Goal: Task Accomplishment & Management: Manage account settings

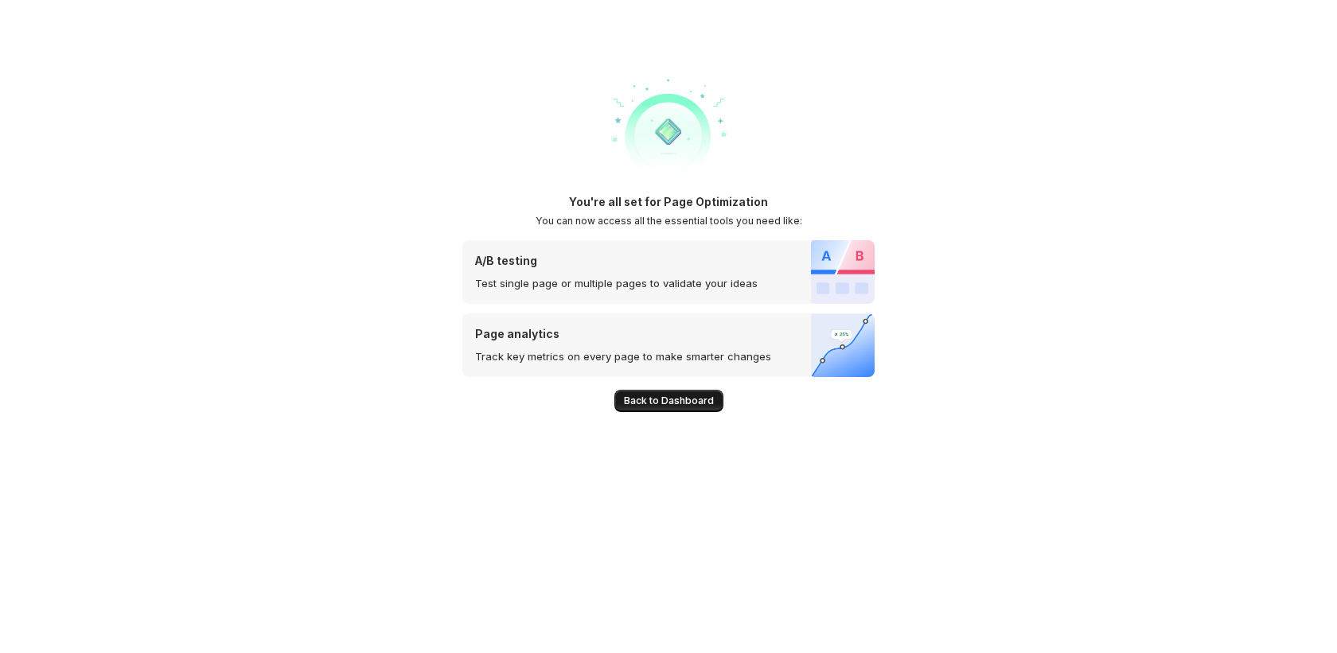
click at [643, 396] on span "Back to Dashboard" at bounding box center [669, 401] width 90 height 13
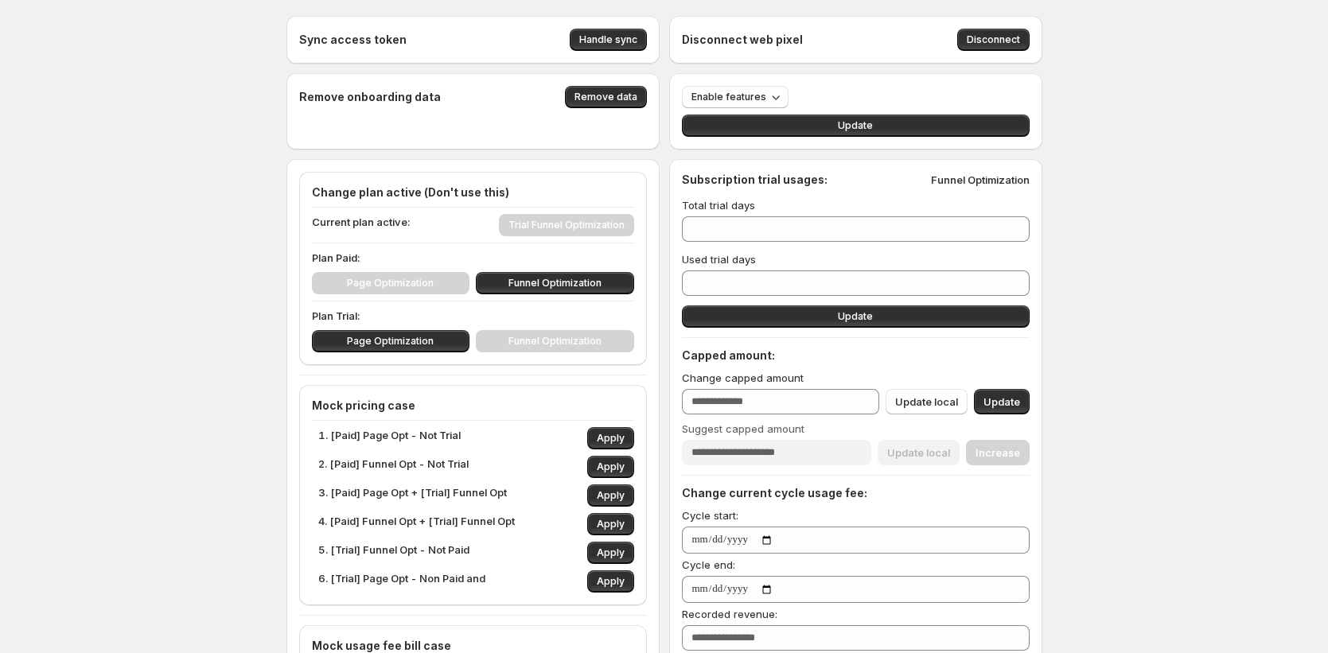
click at [488, 346] on div "Page Optimization Funnel Optimization" at bounding box center [473, 341] width 322 height 22
click at [514, 348] on div "Page Optimization Funnel Optimization" at bounding box center [473, 341] width 322 height 22
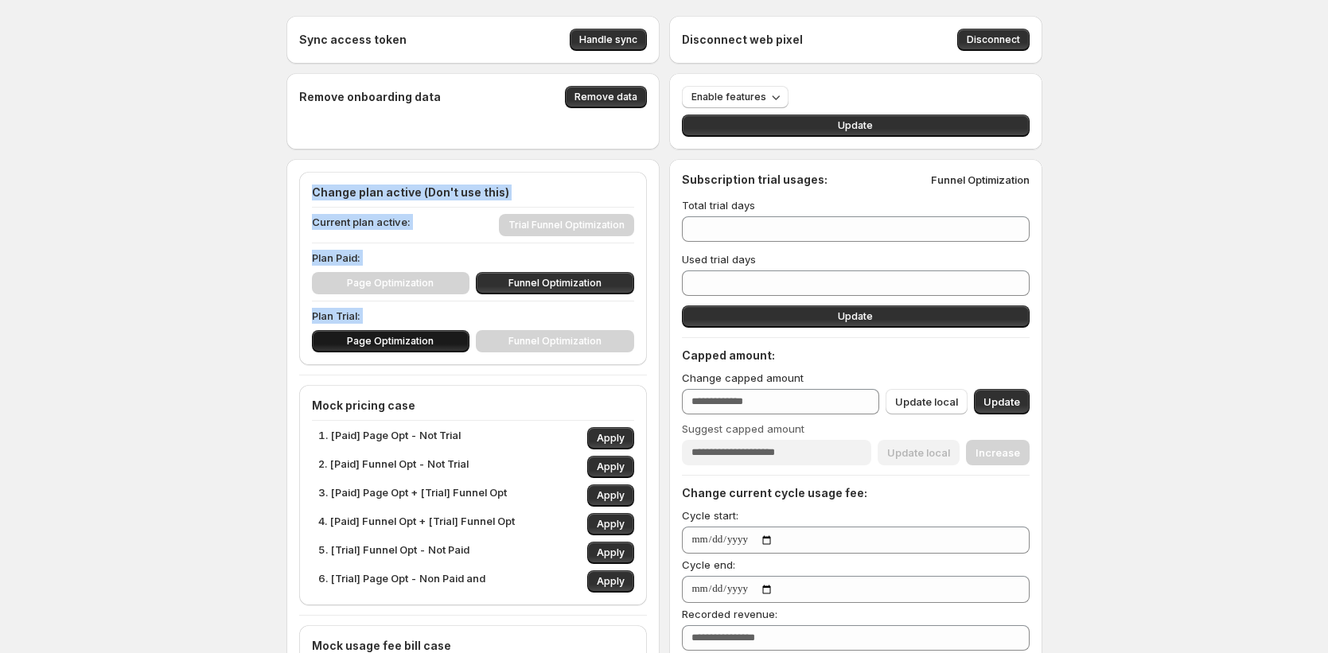
click at [469, 350] on button "Page Optimization" at bounding box center [391, 341] width 158 height 22
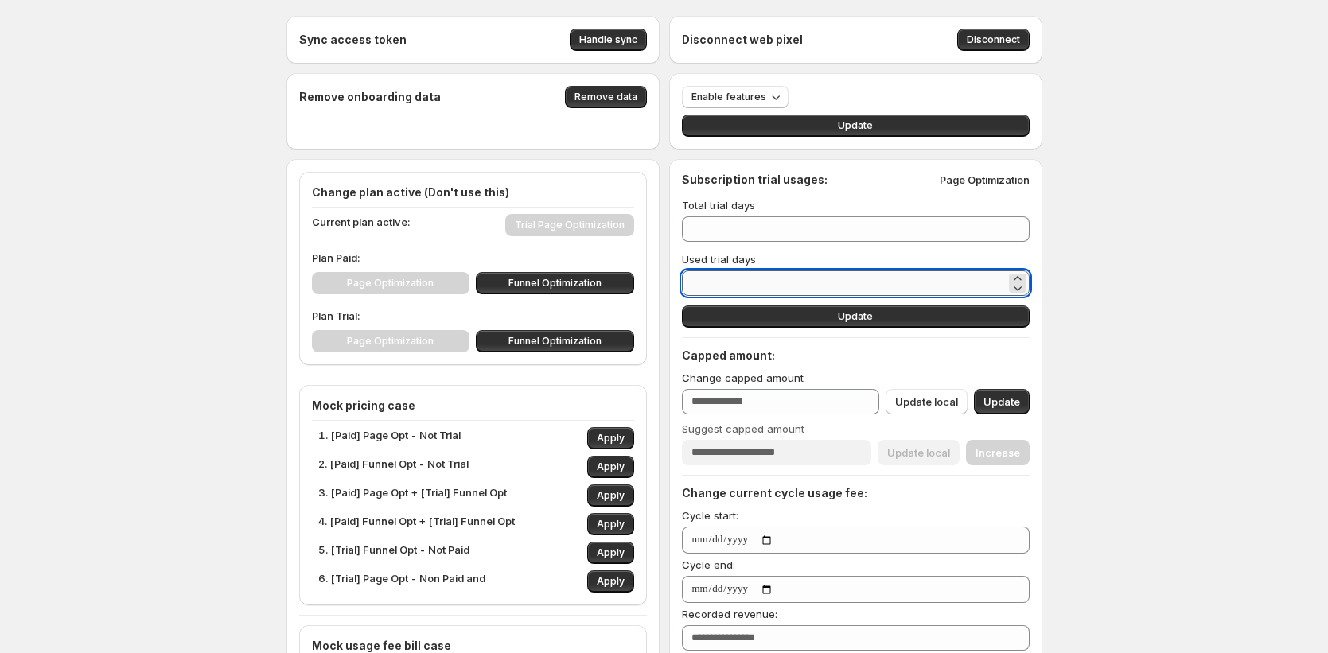
click at [736, 286] on input "*" at bounding box center [844, 282] width 324 height 25
drag, startPoint x: 736, startPoint y: 286, endPoint x: 687, endPoint y: 278, distance: 49.2
click at [687, 278] on input "*" at bounding box center [844, 282] width 324 height 25
type input "*"
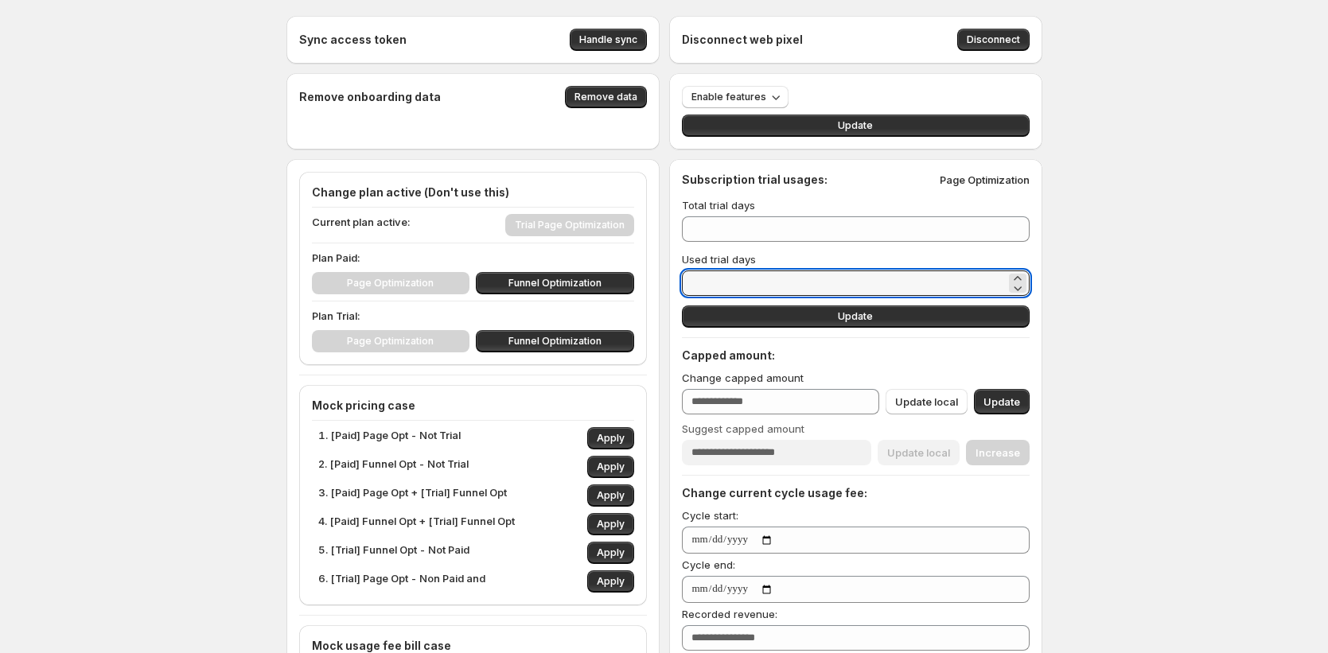
type input "**"
click at [796, 318] on button "Update" at bounding box center [856, 317] width 348 height 22
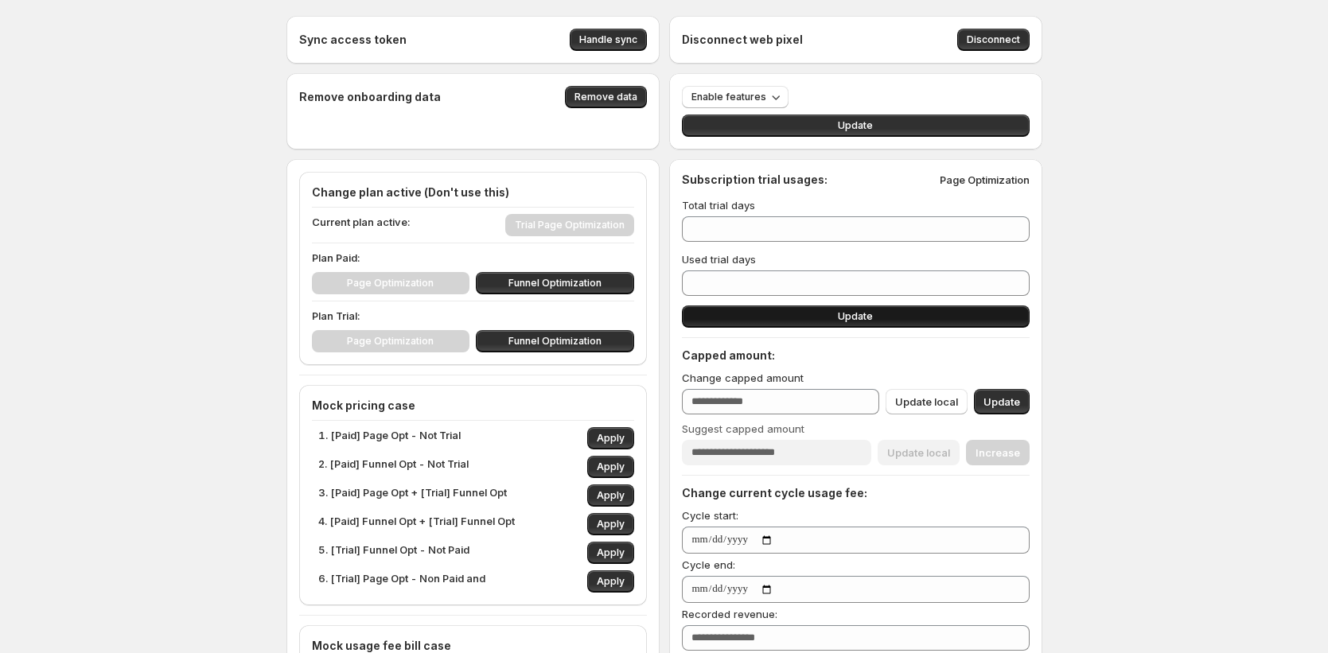
click at [796, 320] on button "Update" at bounding box center [856, 317] width 348 height 22
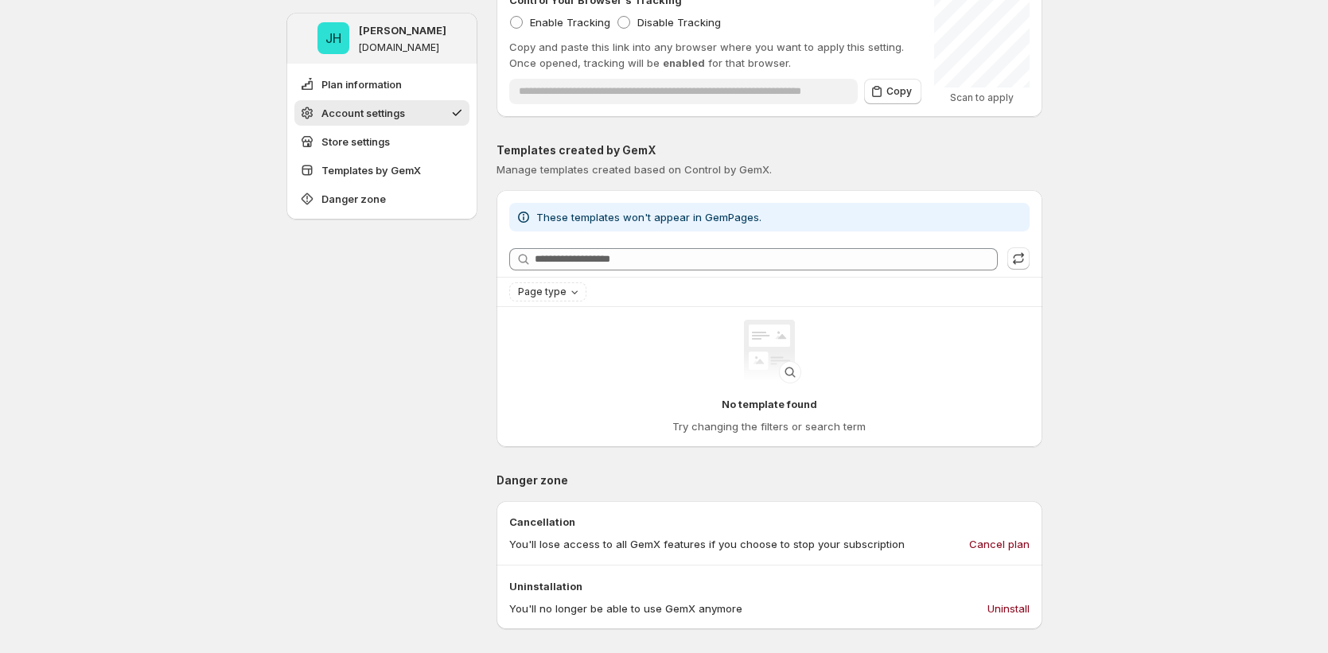
scroll to position [996, 0]
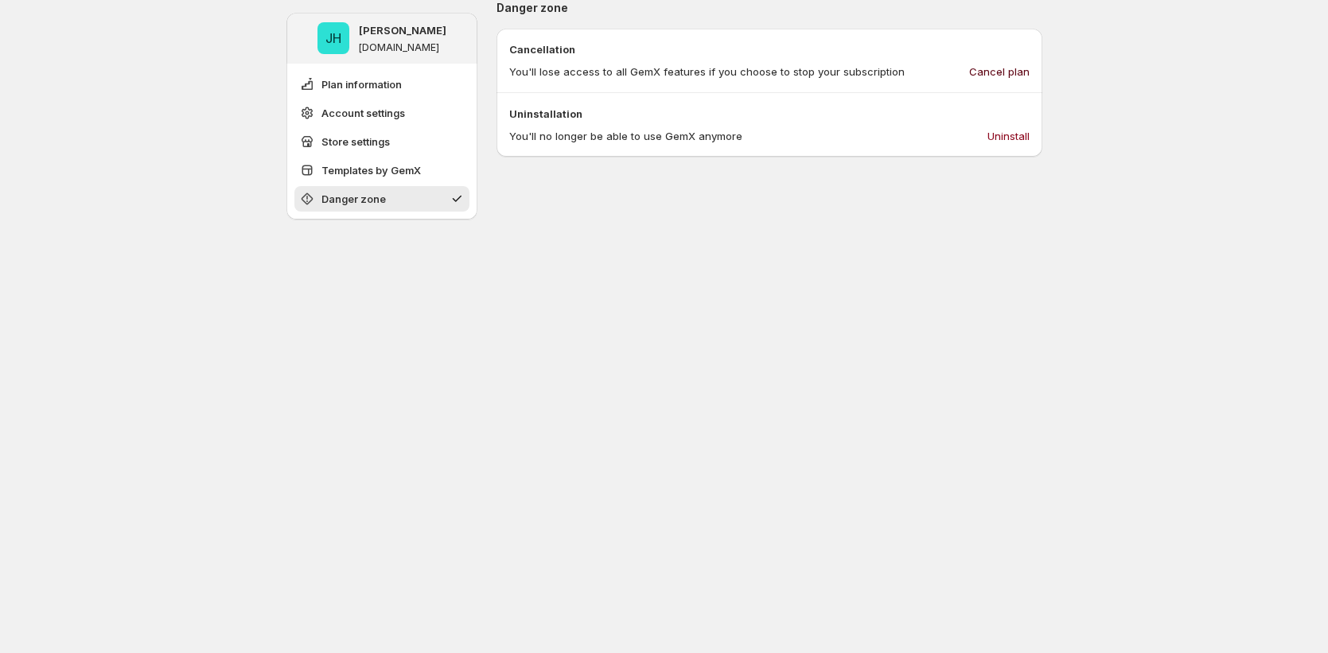
click at [999, 65] on span "Cancel plan" at bounding box center [999, 72] width 60 height 16
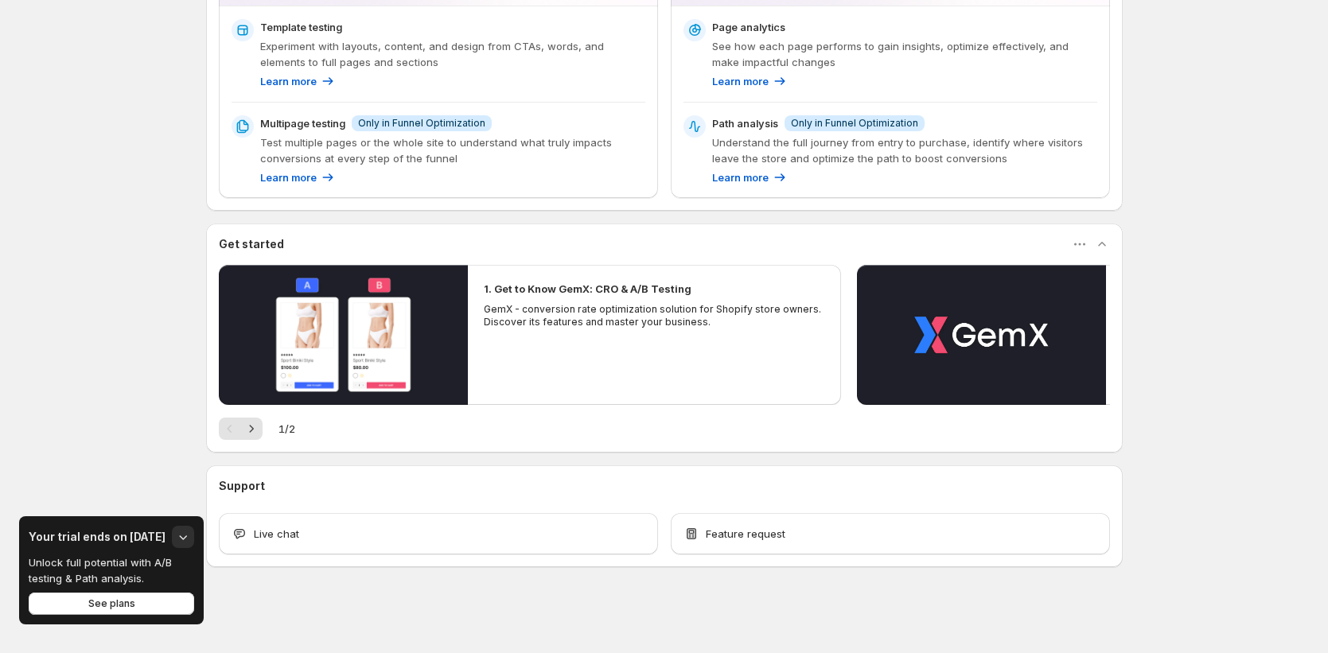
scroll to position [248, 0]
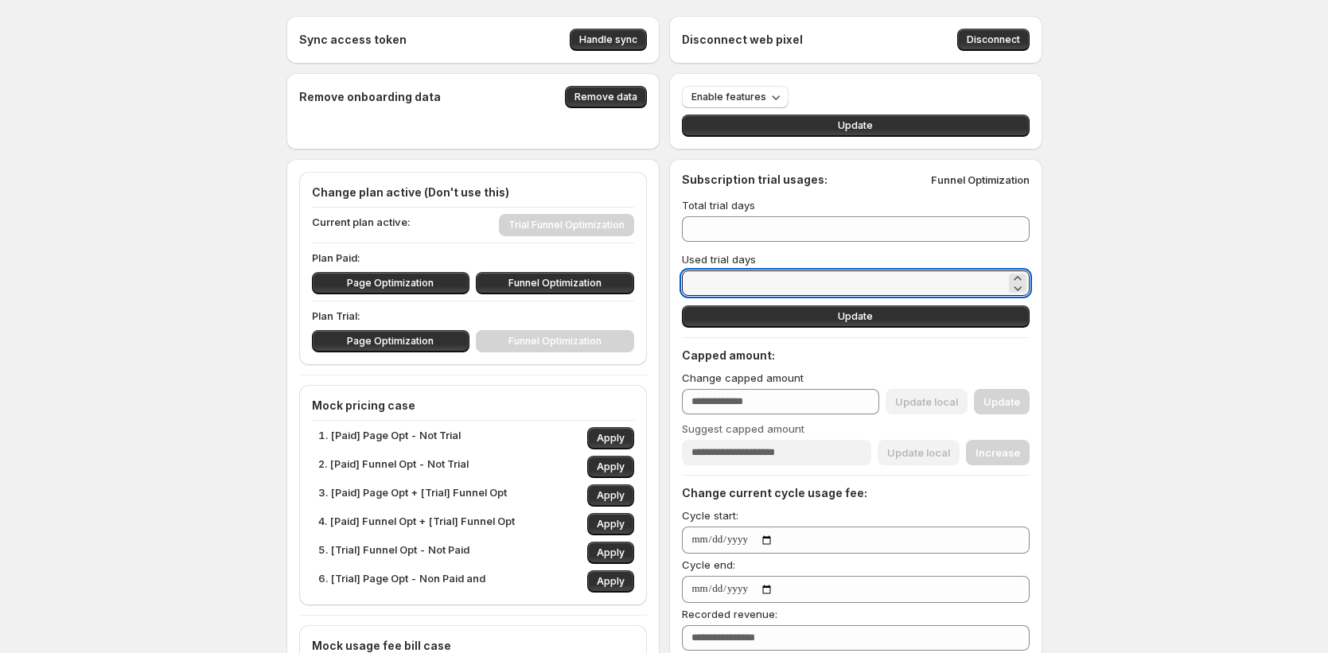
drag, startPoint x: 718, startPoint y: 280, endPoint x: 643, endPoint y: 278, distance: 74.8
click at [643, 278] on div "Sync access token Handle sync Disconnect web pixel Disconnect Remove onboarding…" at bounding box center [664, 615] width 756 height 1198
type input "*"
type input "**"
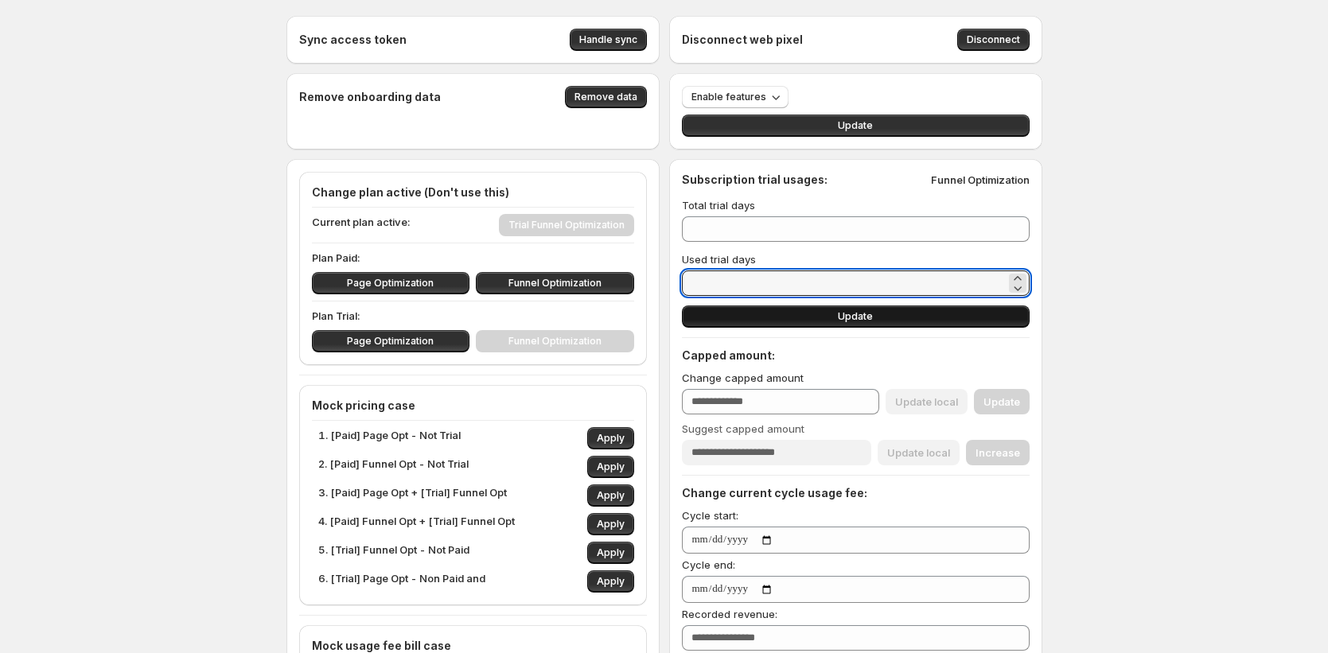
click at [759, 319] on button "Update" at bounding box center [856, 317] width 348 height 22
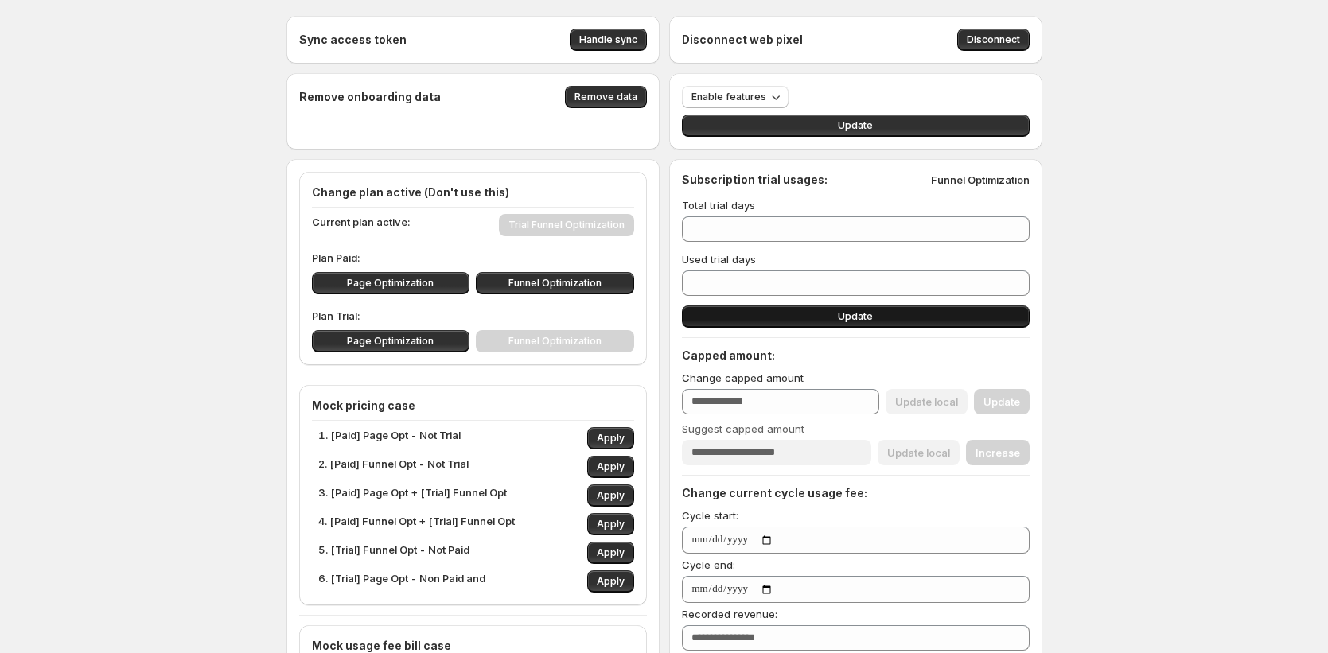
click at [762, 315] on button "Update" at bounding box center [856, 317] width 348 height 22
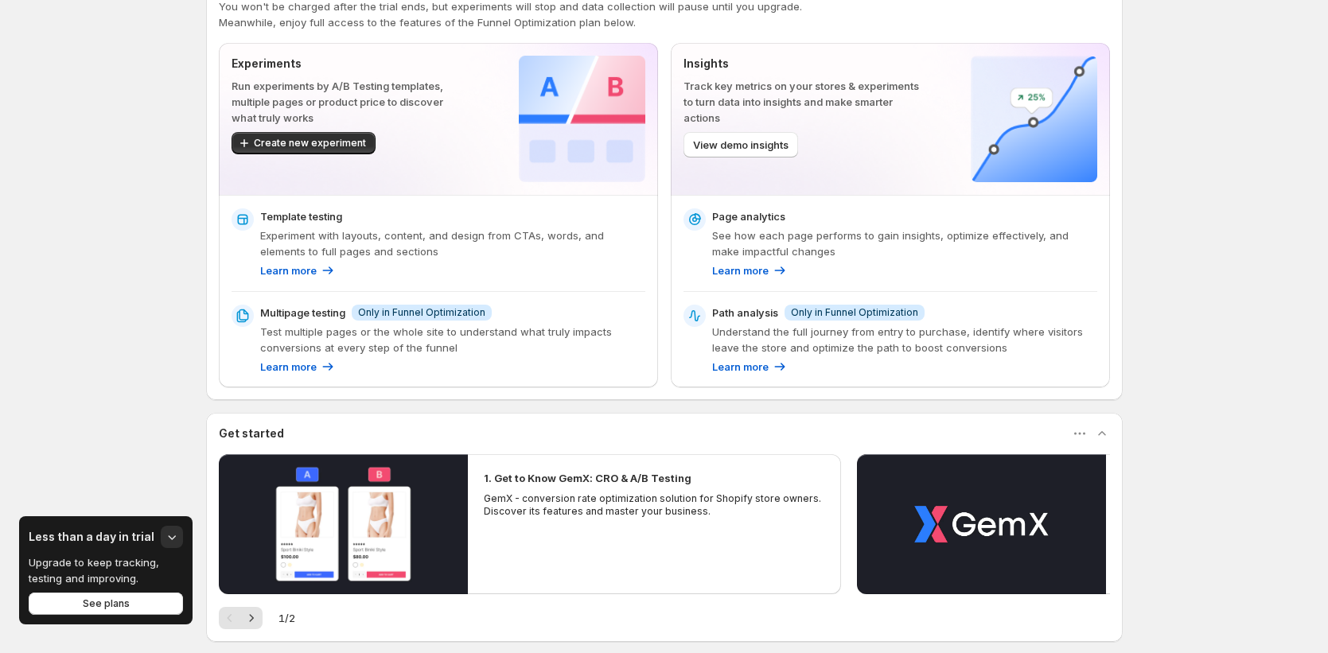
scroll to position [64, 0]
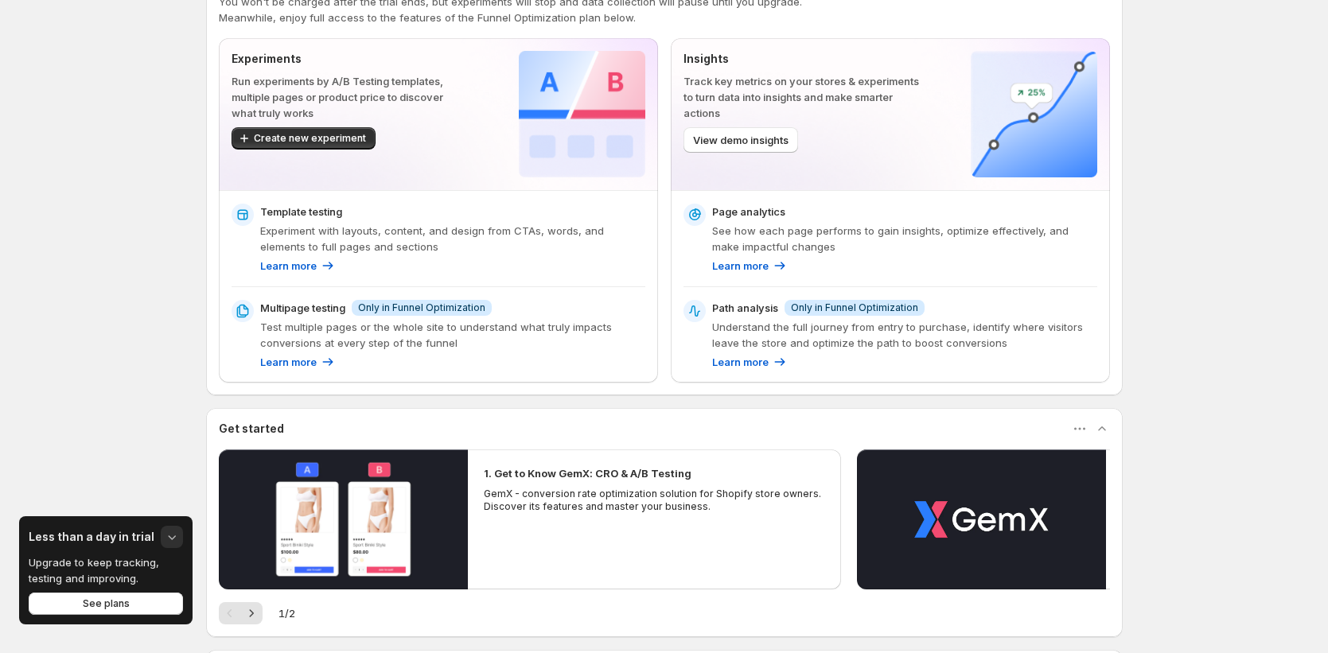
click at [169, 536] on icon "button" at bounding box center [173, 537] width 8 height 5
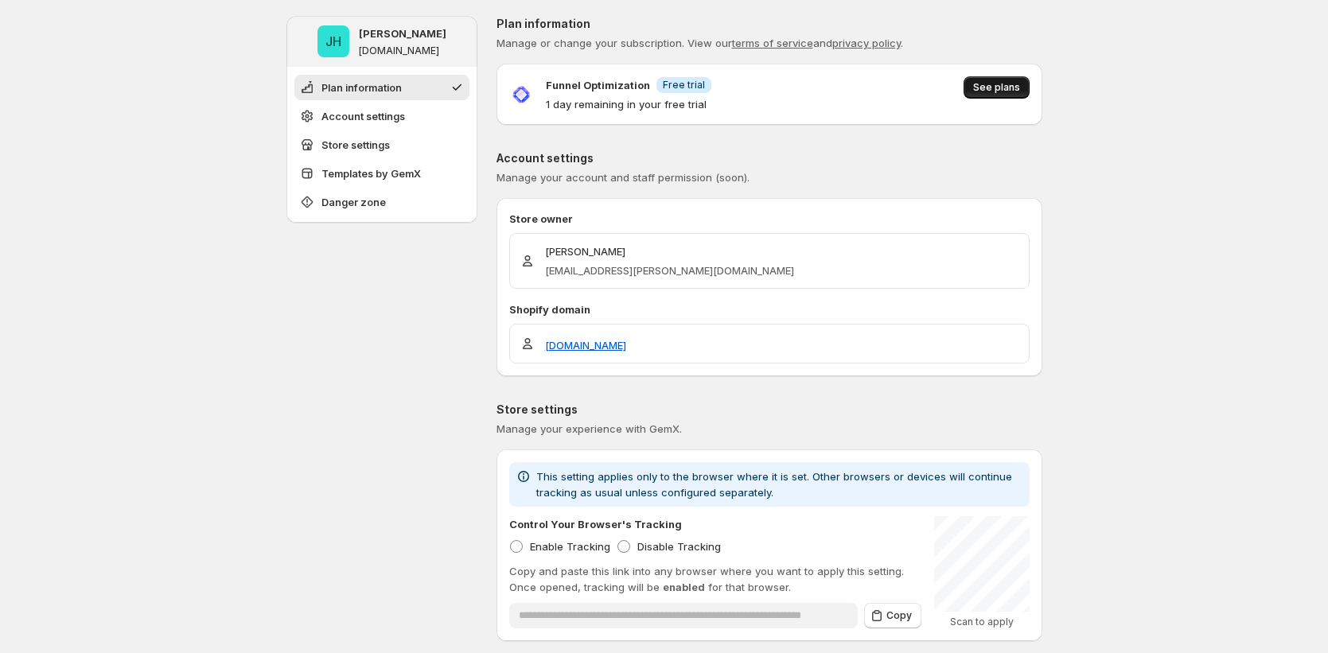
drag, startPoint x: 1014, startPoint y: 69, endPoint x: 1011, endPoint y: 88, distance: 18.6
click at [1015, 77] on div "Funnel Optimization Info Free trial 1 day remaining in your free trial See plans" at bounding box center [769, 94] width 546 height 61
click at [1010, 91] on span "See plans" at bounding box center [996, 87] width 47 height 13
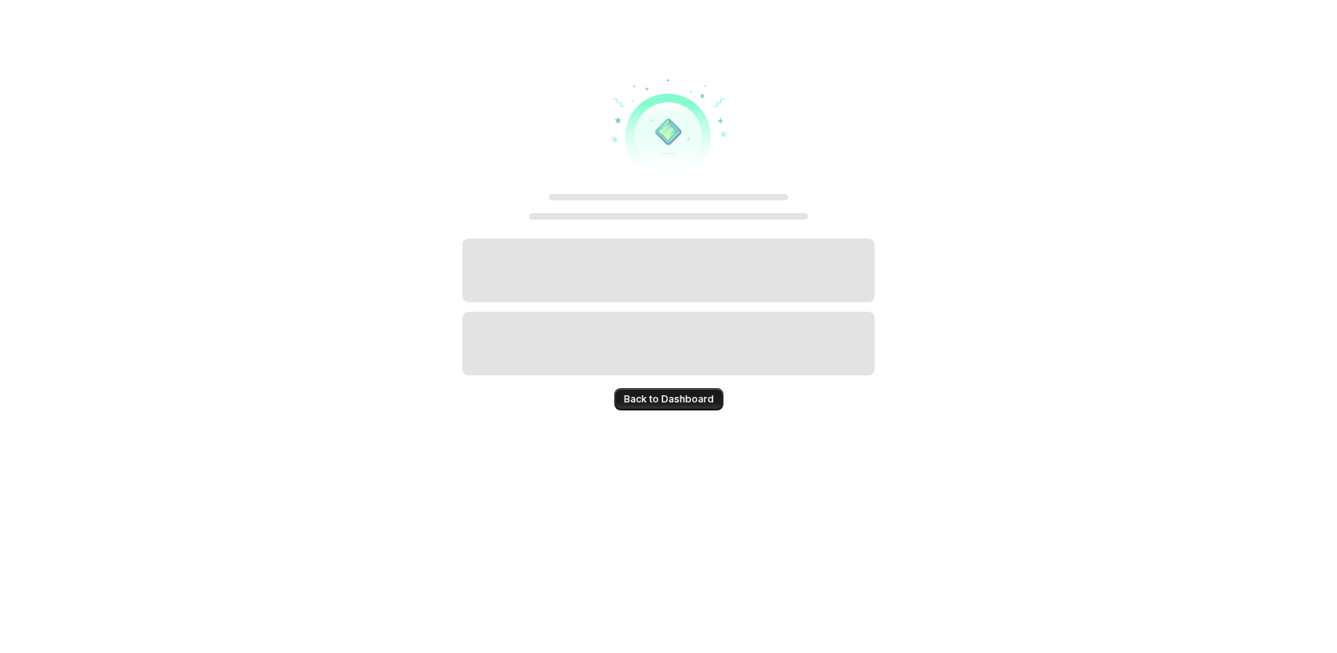
click at [671, 402] on span "Back to Dashboard" at bounding box center [669, 399] width 90 height 13
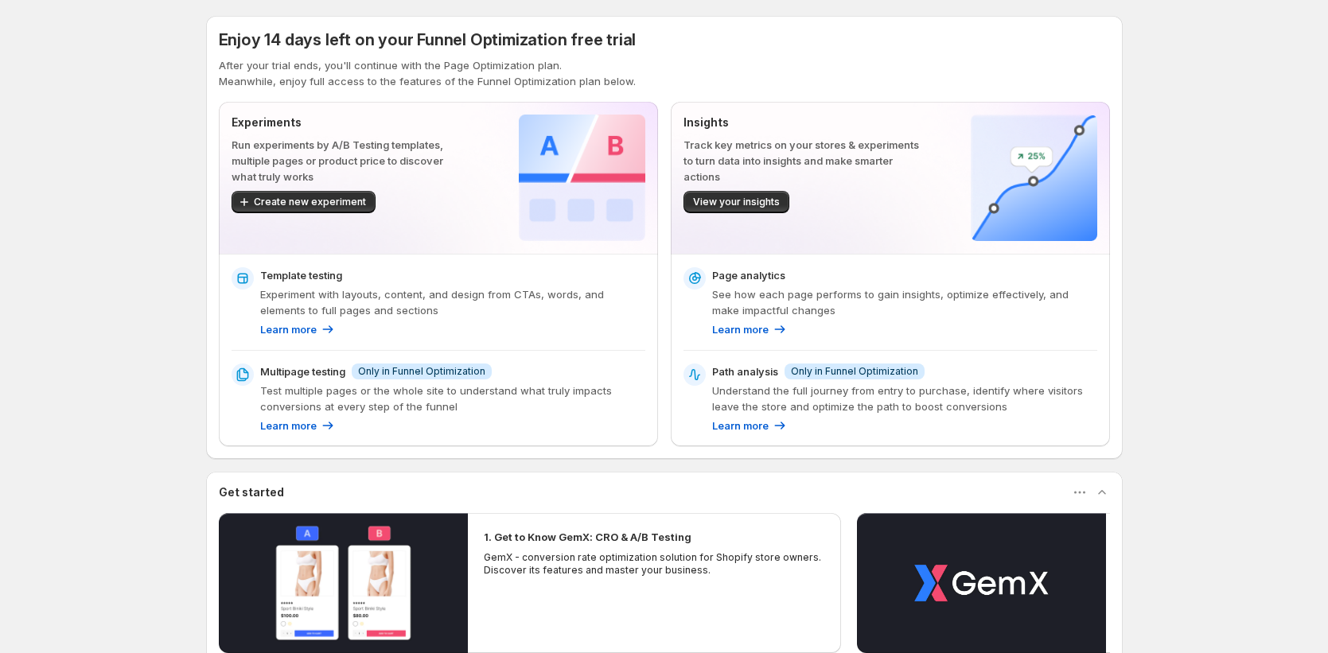
click at [37, 522] on div "Enjoy 14 days left on your Funnel Optimization free trial After your trial ends…" at bounding box center [664, 450] width 1328 height 901
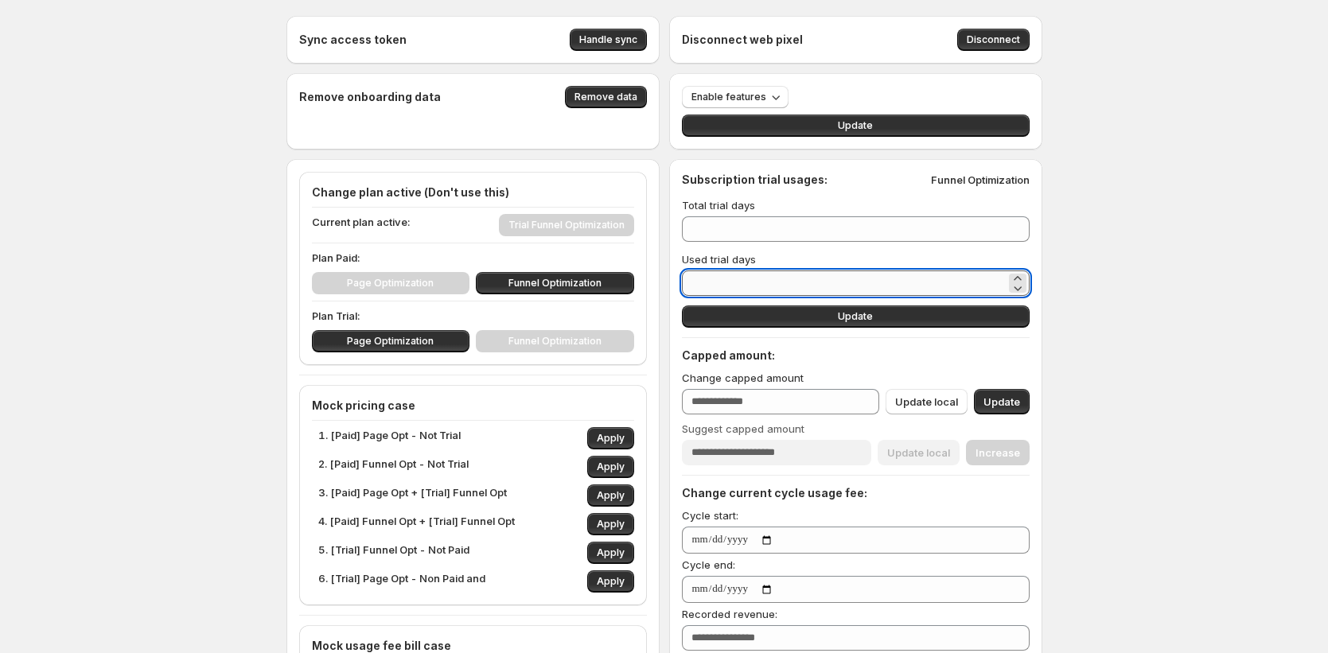
click at [710, 282] on input "*" at bounding box center [844, 282] width 324 height 25
drag, startPoint x: 710, startPoint y: 282, endPoint x: 640, endPoint y: 268, distance: 72.1
click at [640, 268] on div "Sync access token Handle sync Disconnect web pixel Disconnect Remove onboarding…" at bounding box center [664, 615] width 756 height 1198
type input "*"
type input "**"
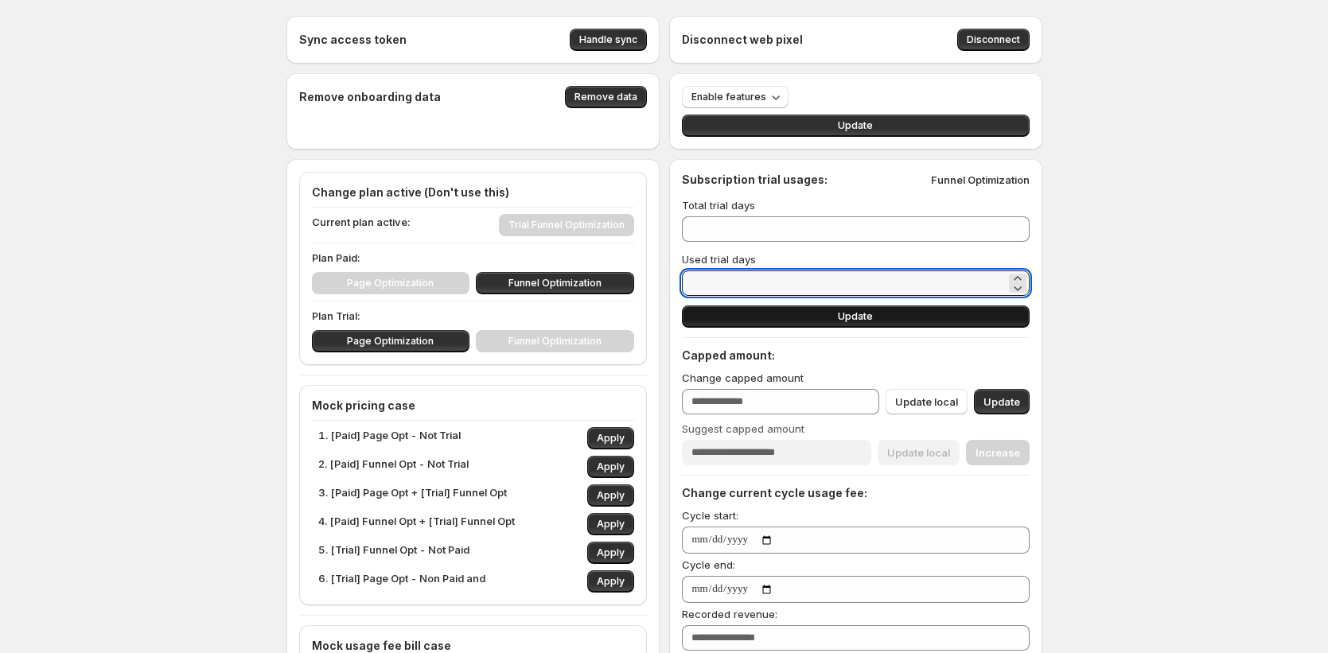
type input "**"
click at [857, 319] on span "Update" at bounding box center [855, 316] width 35 height 13
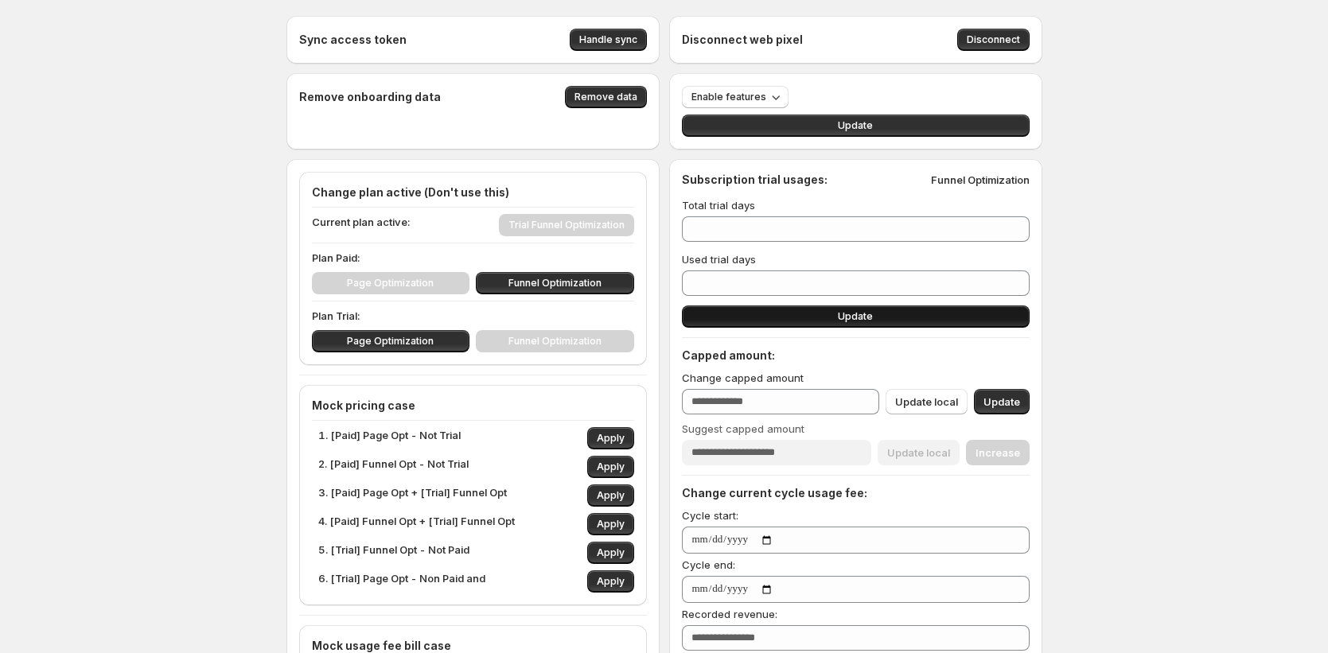
click at [877, 322] on button "Update" at bounding box center [856, 317] width 348 height 22
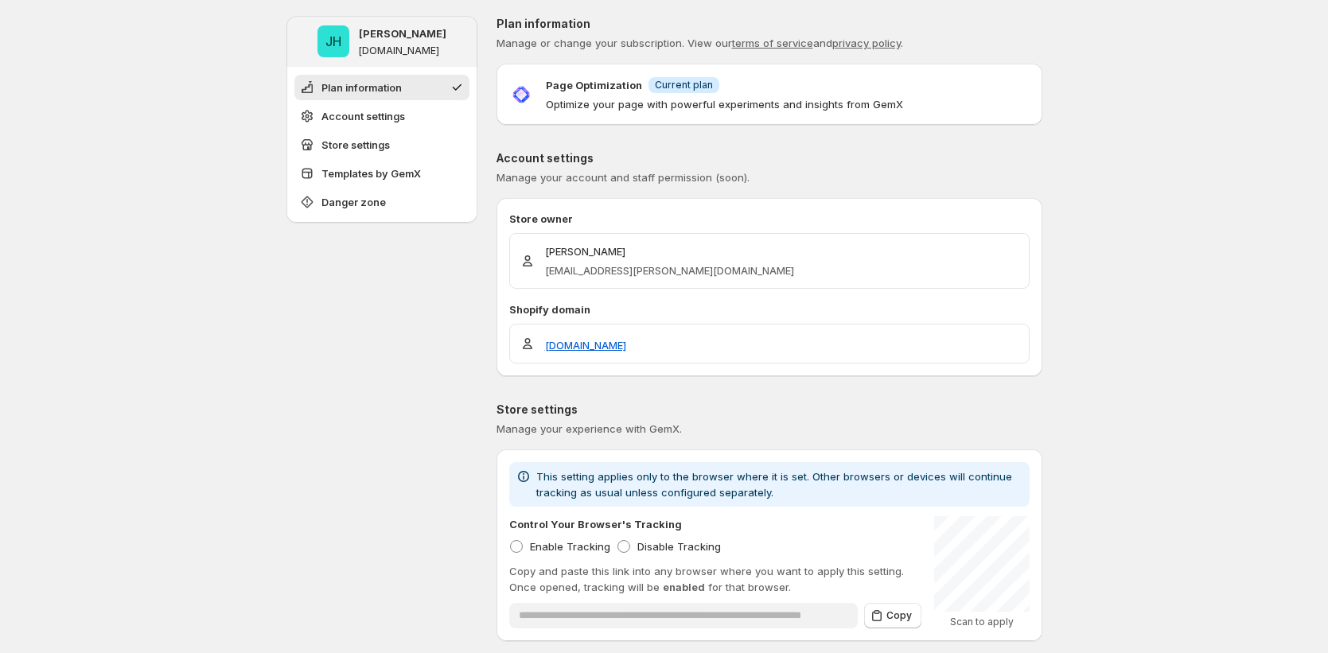
click at [688, 86] on span "Current plan" at bounding box center [684, 85] width 58 height 13
drag, startPoint x: 915, startPoint y: 78, endPoint x: 1007, endPoint y: 106, distance: 96.4
click at [952, 91] on div "Page Optimization Info Current plan Optimize your page with powerful experiment…" at bounding box center [769, 94] width 520 height 36
click at [1008, 102] on div "Page Optimization Info Current plan Optimize your page with powerful experiment…" at bounding box center [769, 94] width 520 height 36
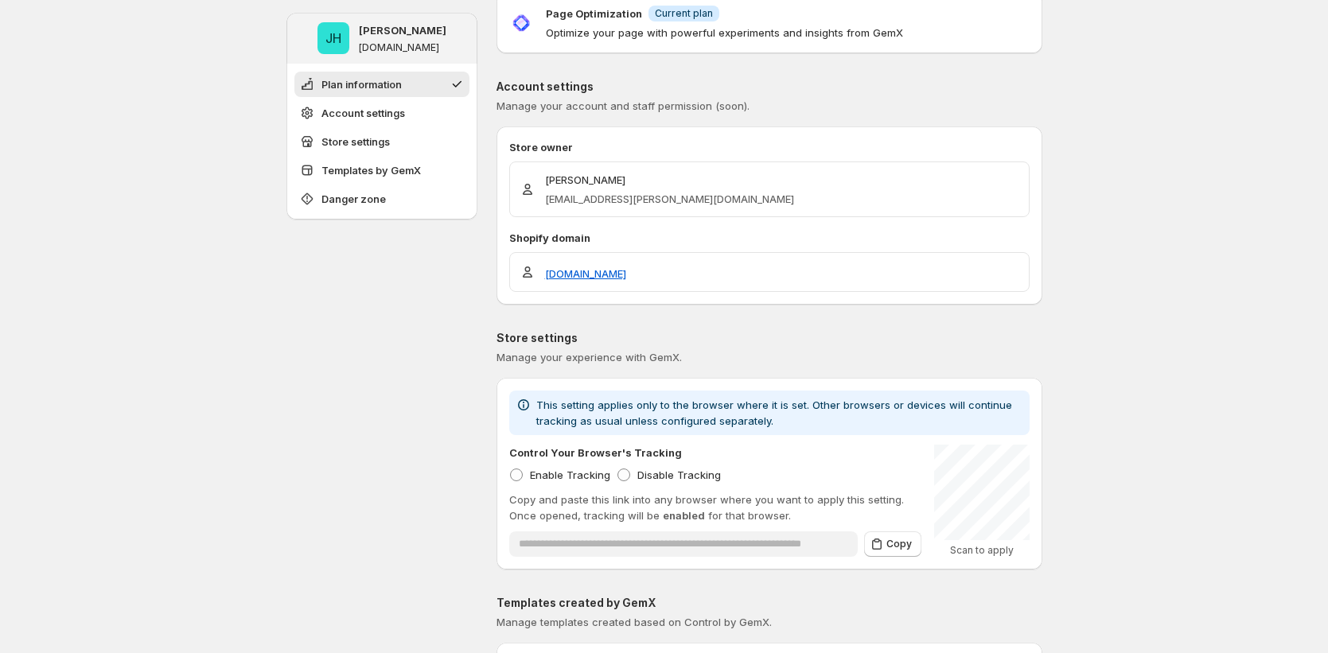
scroll to position [161, 0]
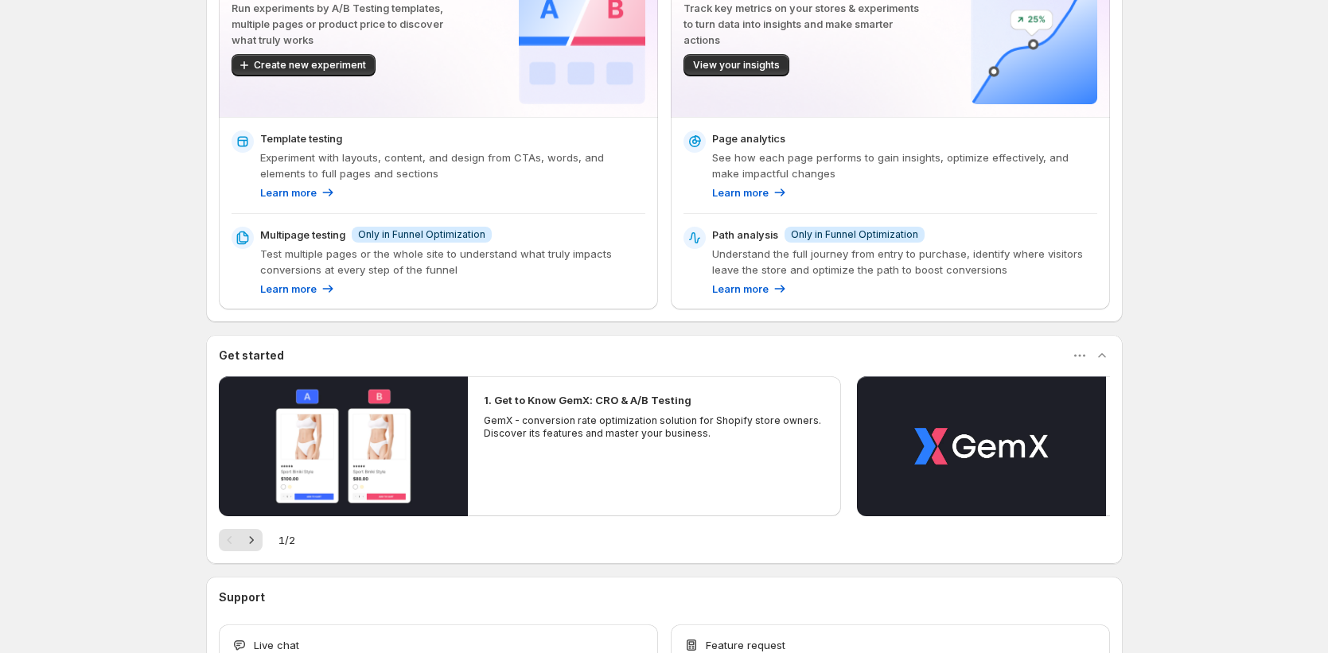
scroll to position [248, 0]
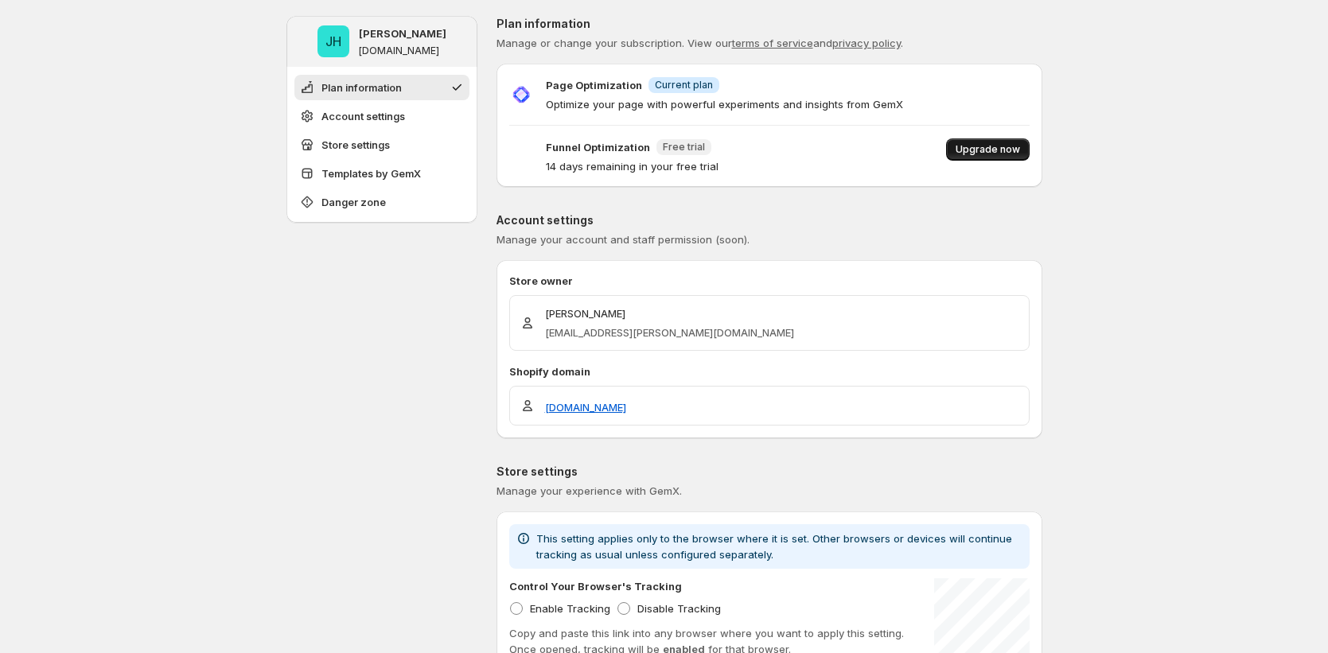
click at [1006, 150] on span "Upgrade now" at bounding box center [987, 149] width 64 height 13
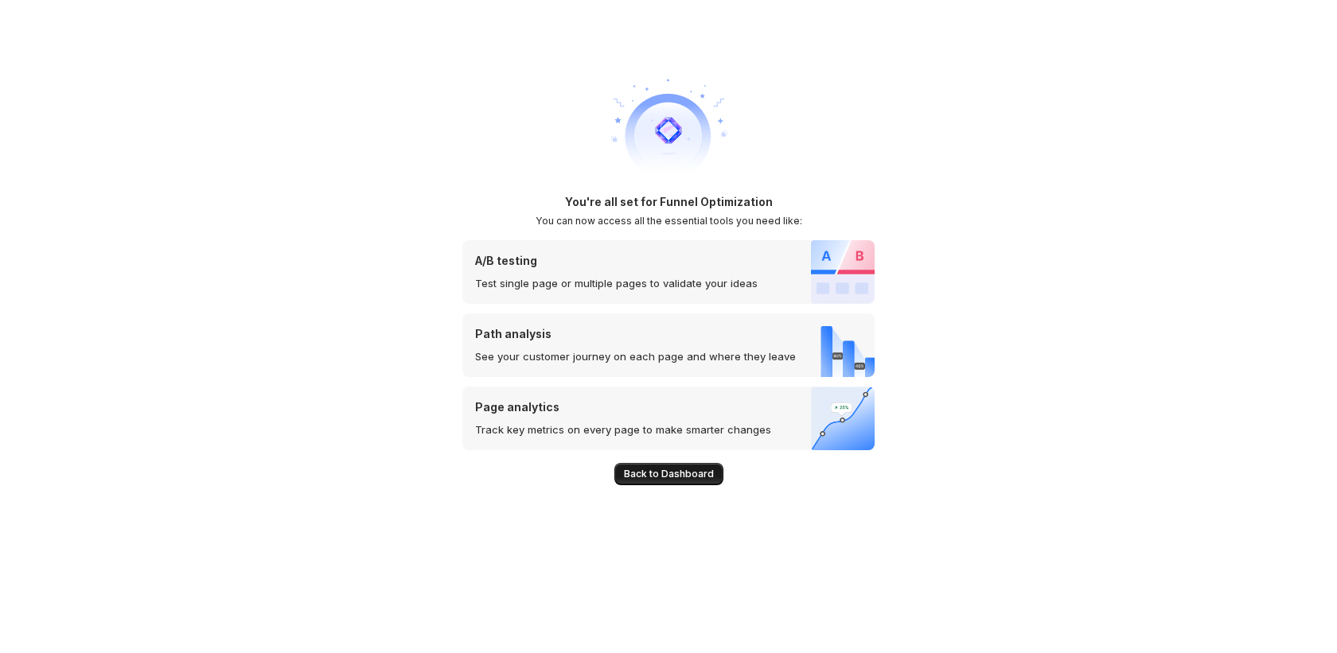
click at [669, 474] on span "Back to Dashboard" at bounding box center [669, 474] width 90 height 13
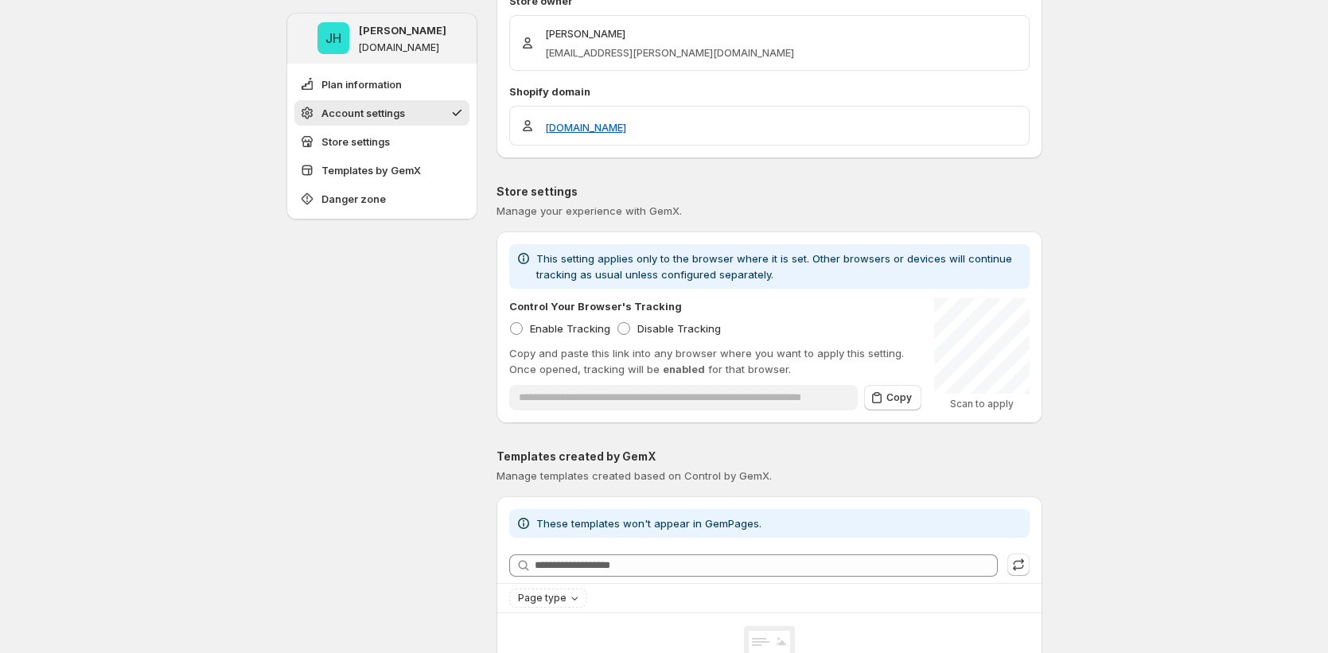
scroll to position [517, 0]
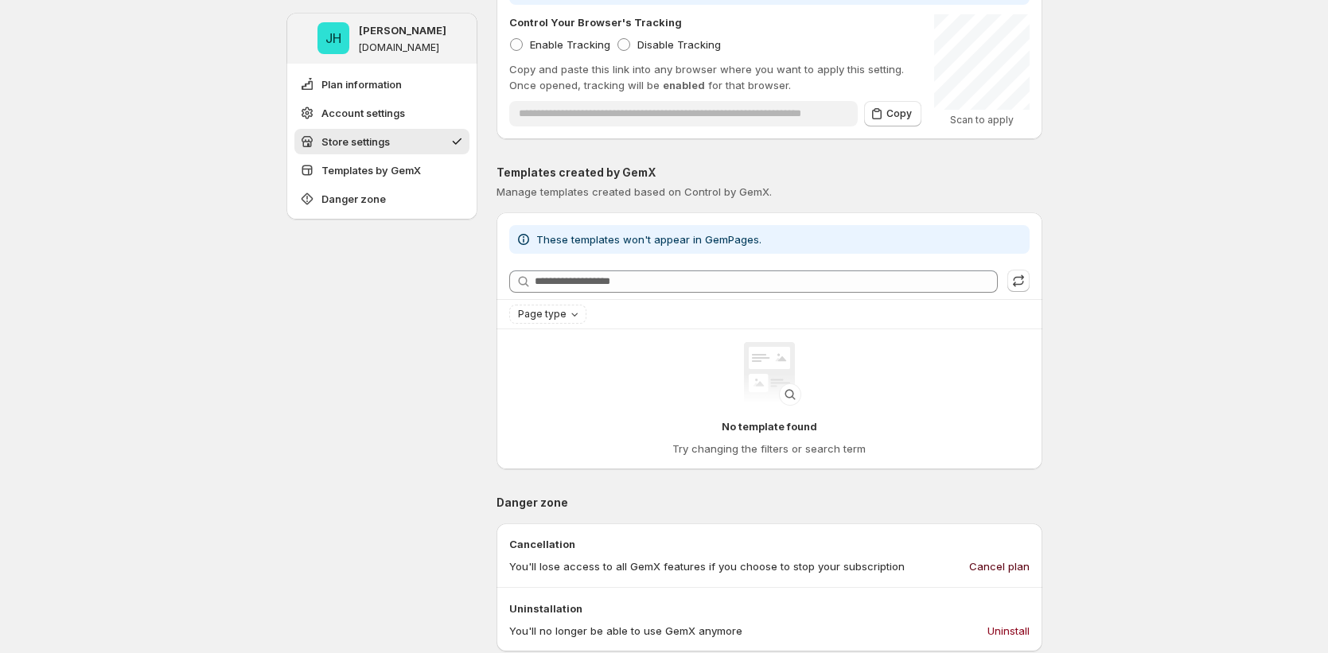
click at [1011, 566] on span "Cancel plan" at bounding box center [999, 566] width 60 height 16
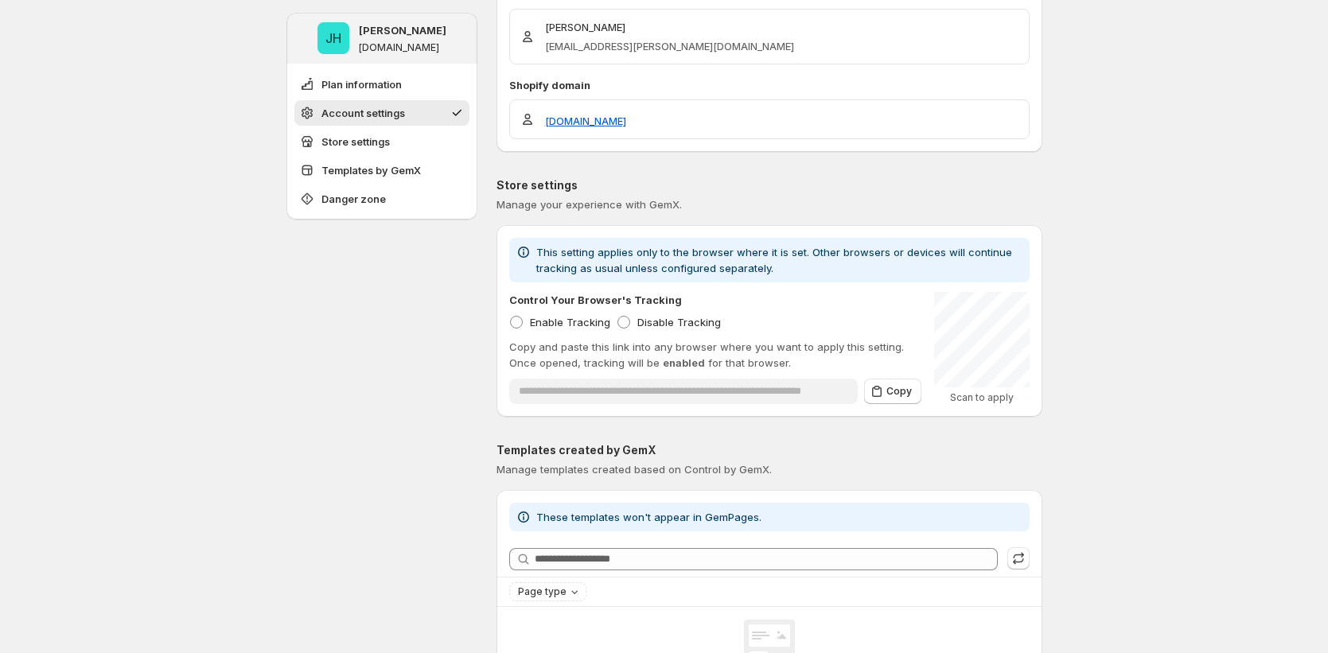
scroll to position [0, 0]
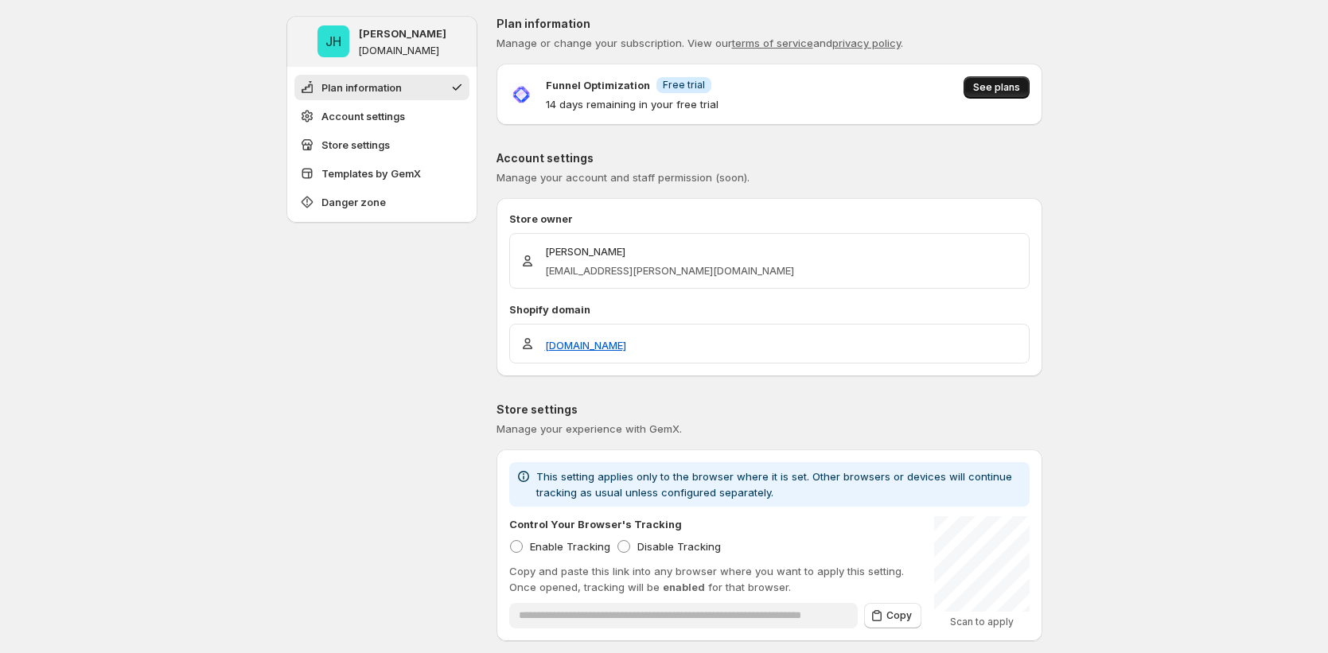
click at [995, 82] on span "See plans" at bounding box center [996, 87] width 47 height 13
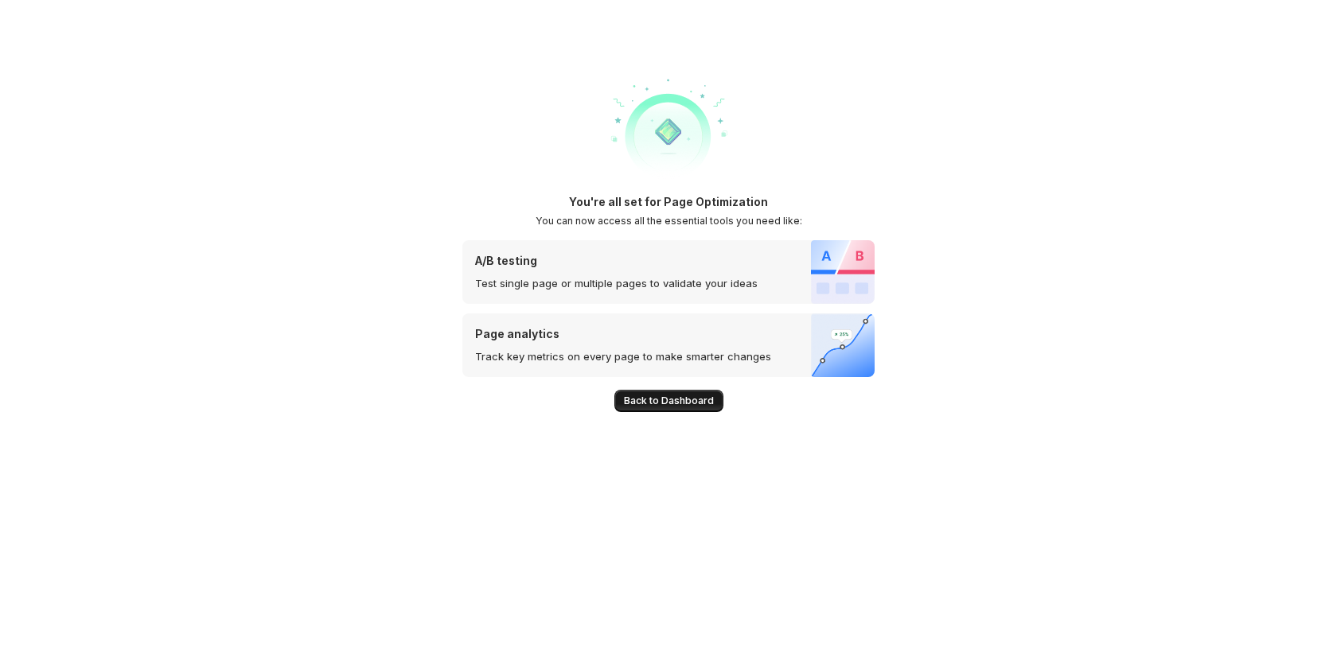
click at [680, 395] on span "Back to Dashboard" at bounding box center [669, 401] width 90 height 13
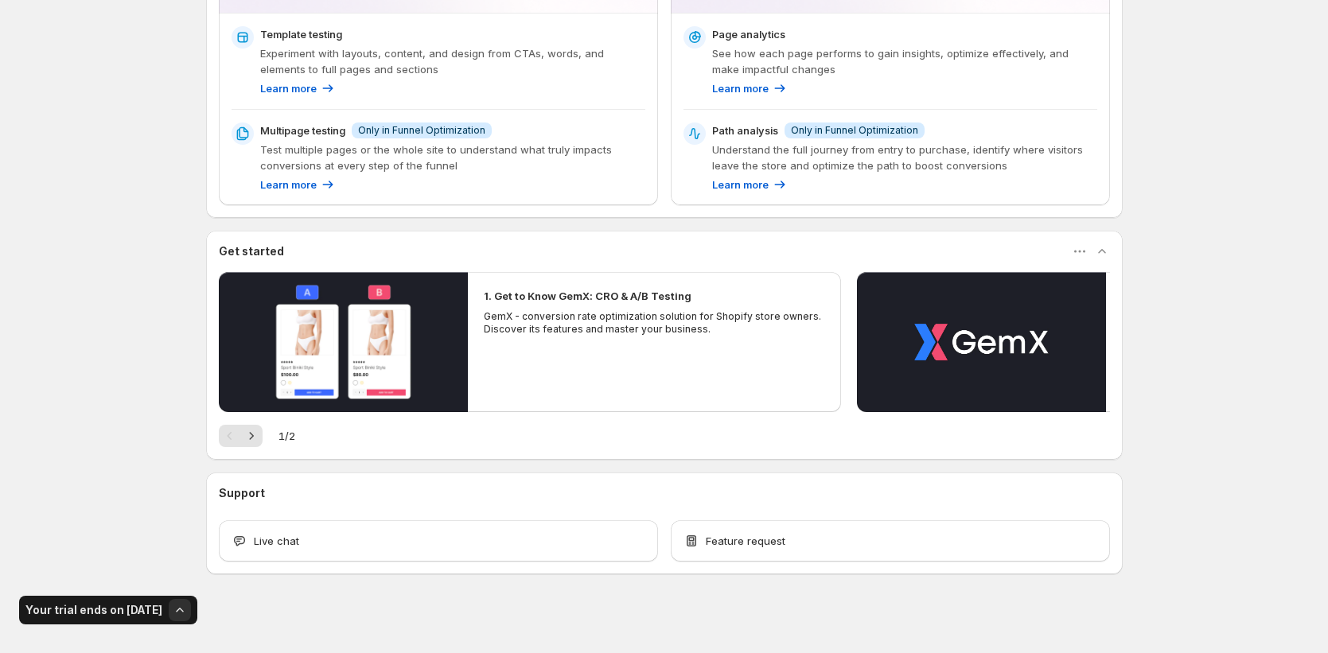
scroll to position [245, 0]
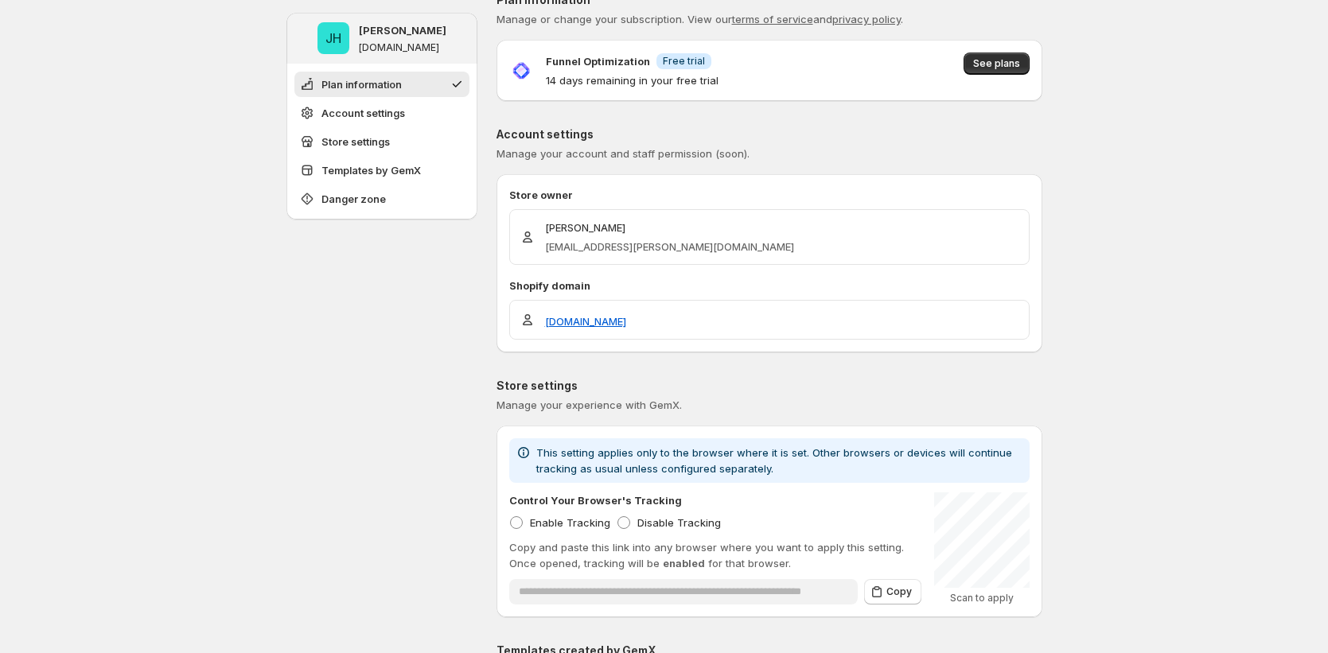
scroll to position [36, 0]
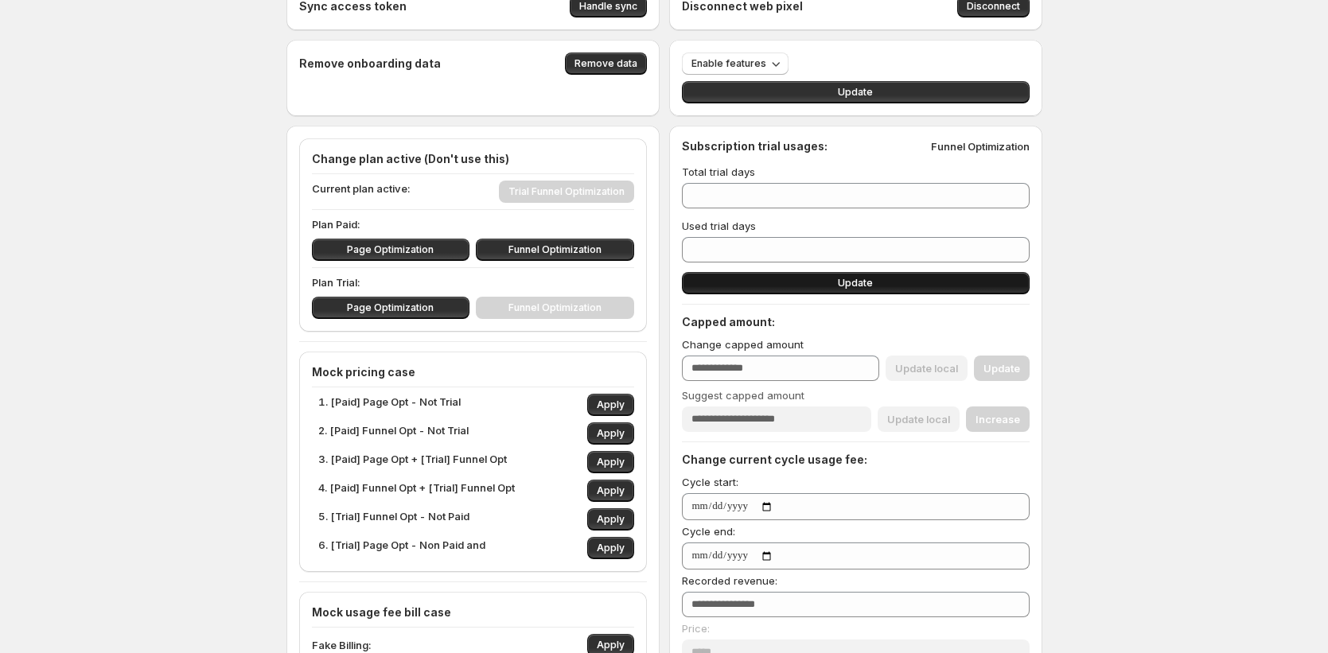
scroll to position [33, 0]
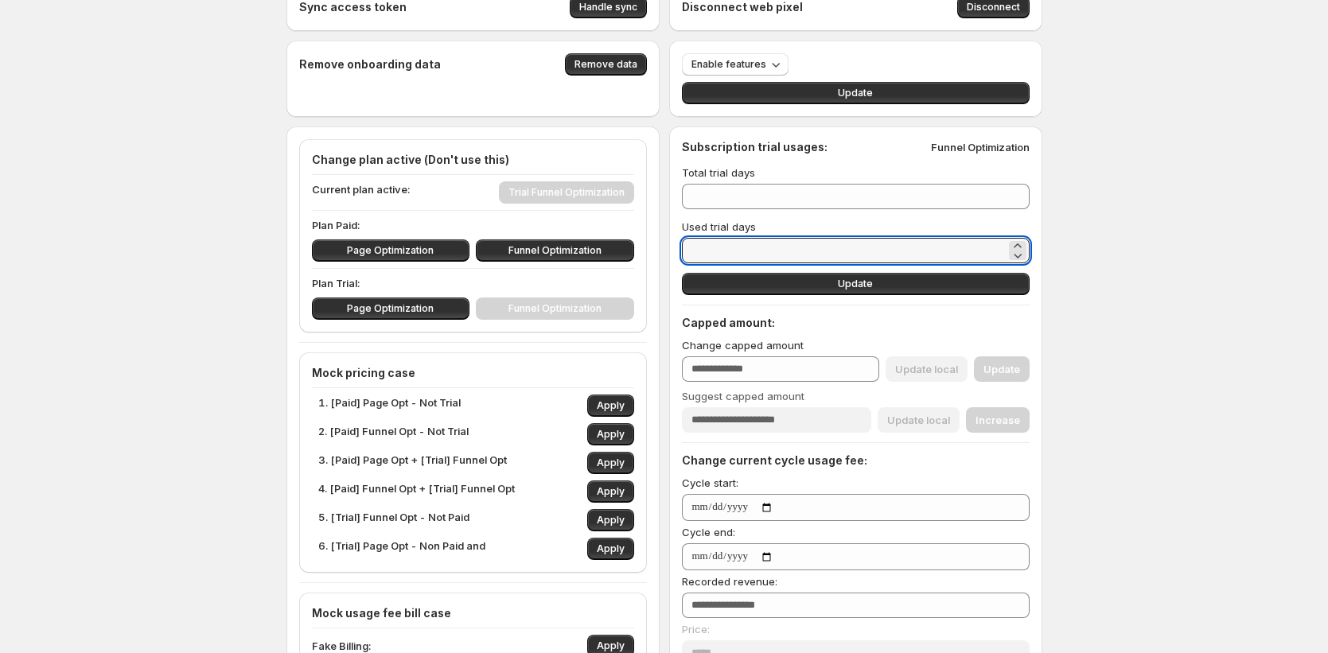
drag, startPoint x: 720, startPoint y: 244, endPoint x: 567, endPoint y: 233, distance: 153.2
click at [567, 233] on div "Sync access token Handle sync Disconnect web pixel Disconnect Remove onboarding…" at bounding box center [664, 582] width 756 height 1198
type input "*"
type input "**"
type input "*"
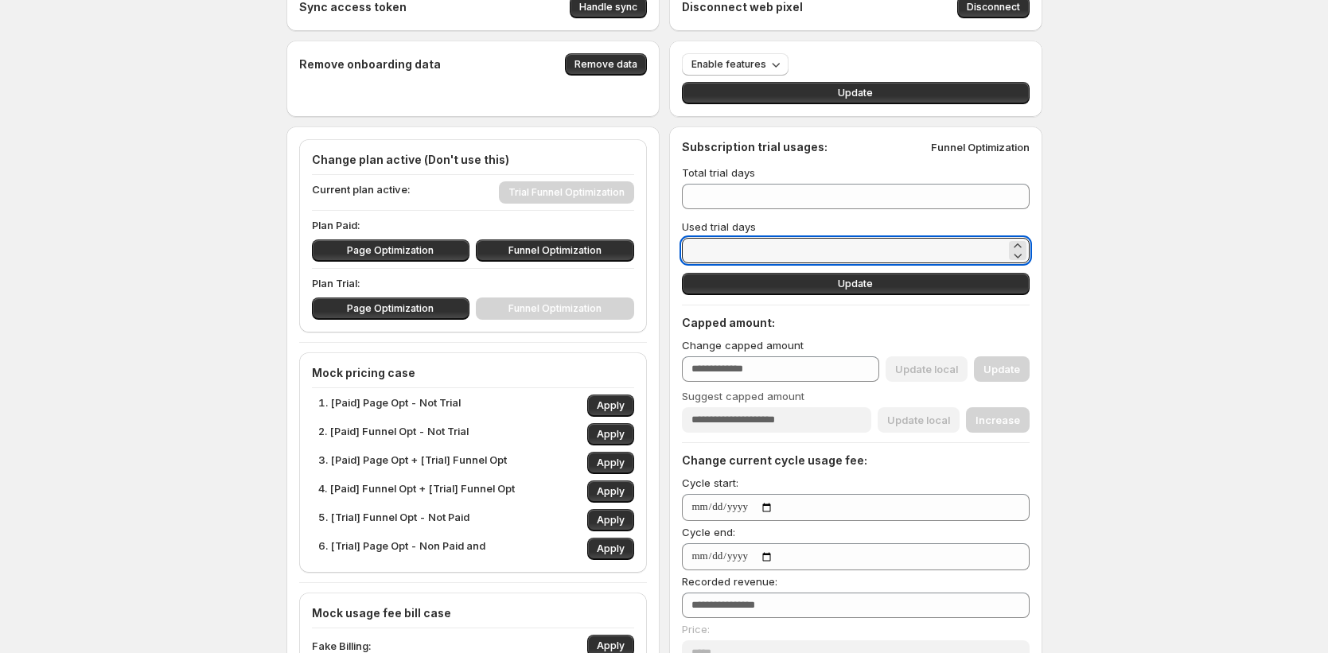
type input "**"
click at [815, 292] on button "Update" at bounding box center [856, 284] width 348 height 22
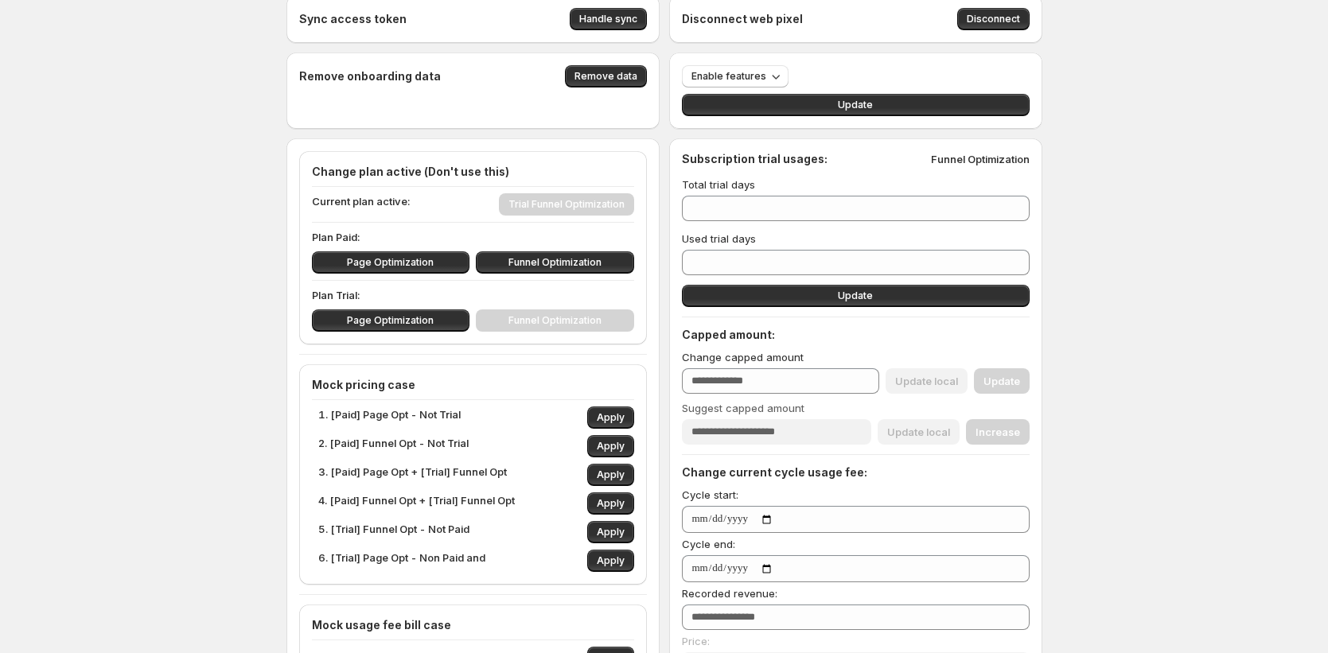
scroll to position [0, 0]
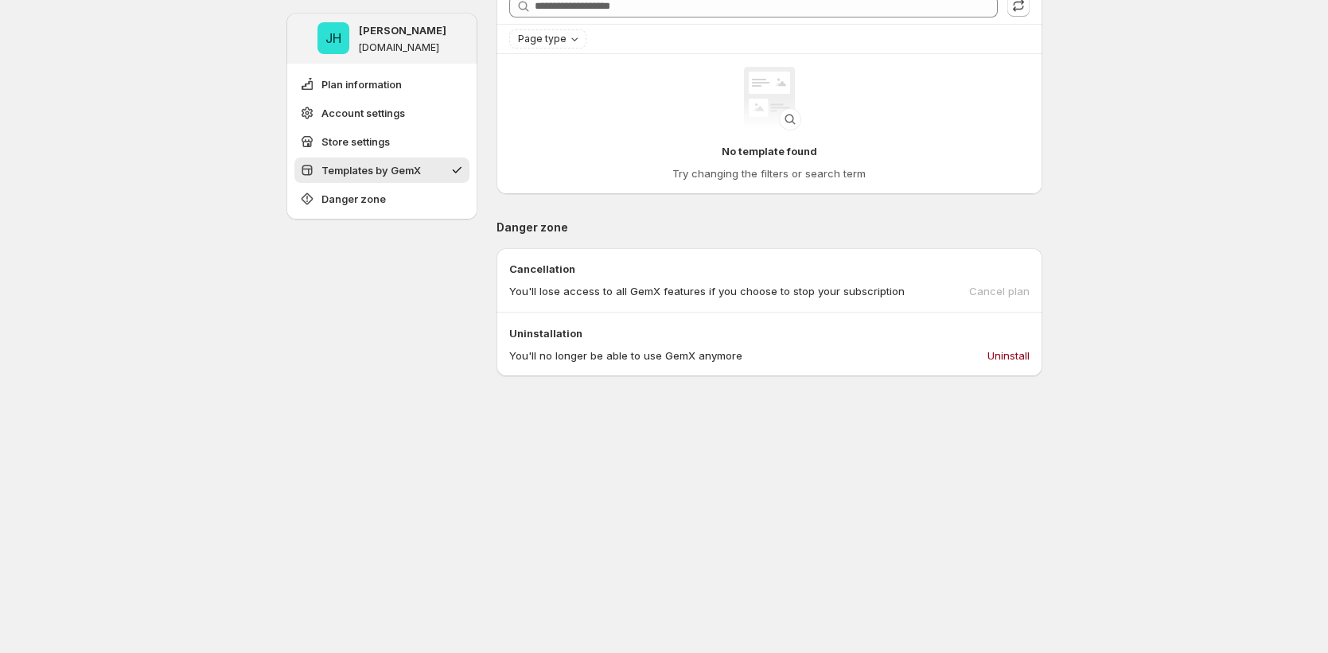
scroll to position [822, 0]
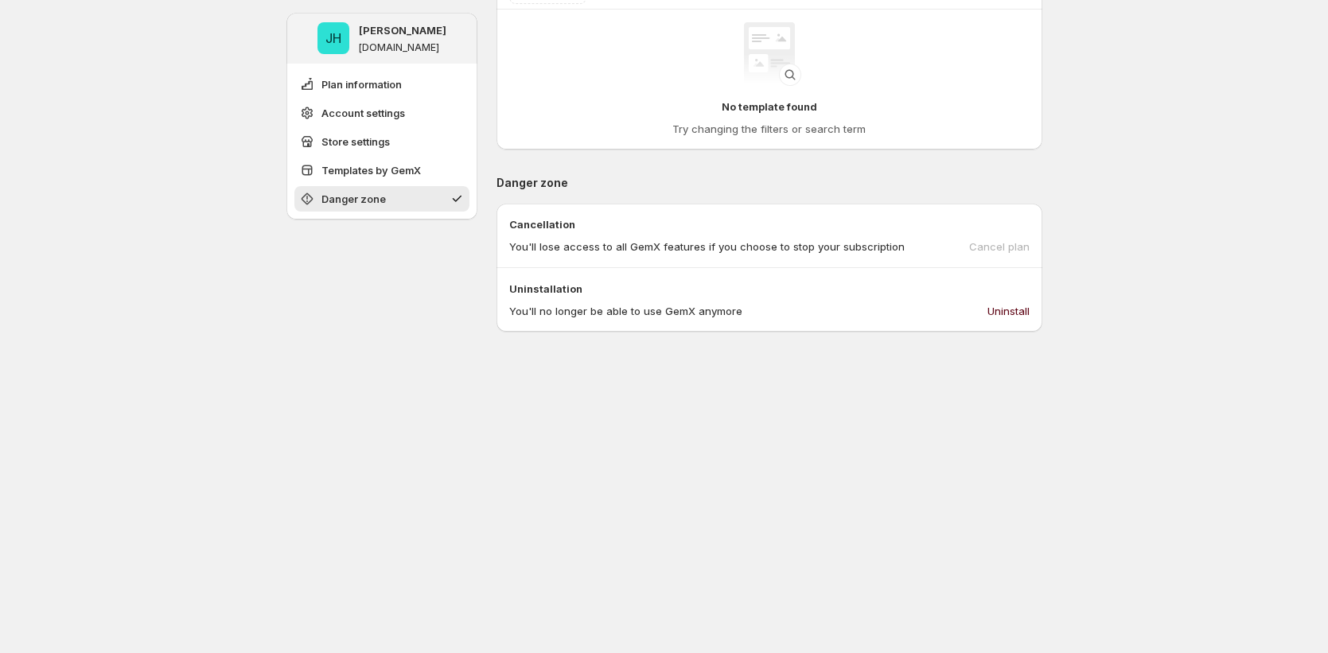
click at [1018, 309] on span "Uninstall" at bounding box center [1008, 311] width 42 height 16
